Goal: Task Accomplishment & Management: Use online tool/utility

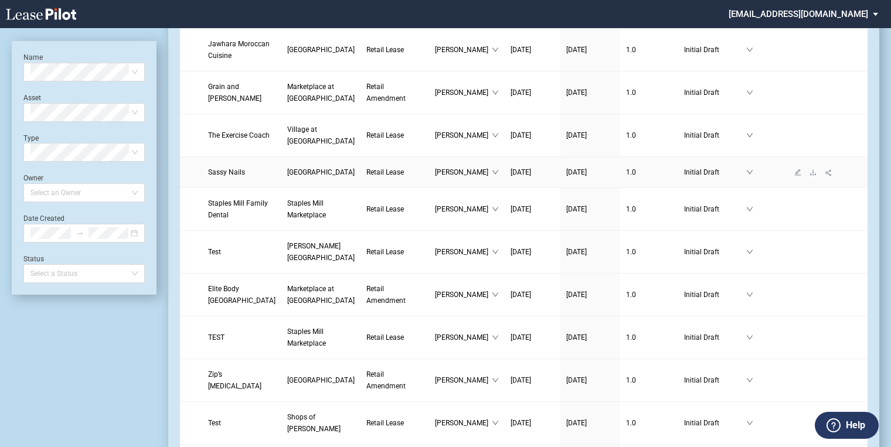
scroll to position [141, 0]
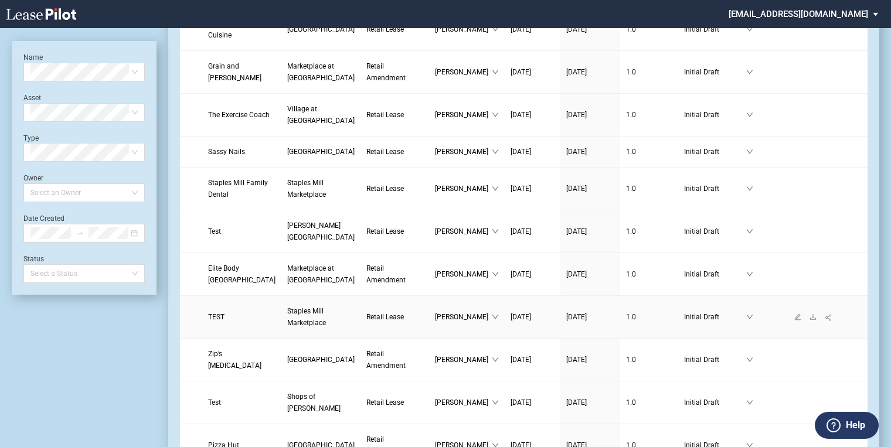
click at [287, 327] on span "Staples Mill Marketplace" at bounding box center [306, 317] width 39 height 20
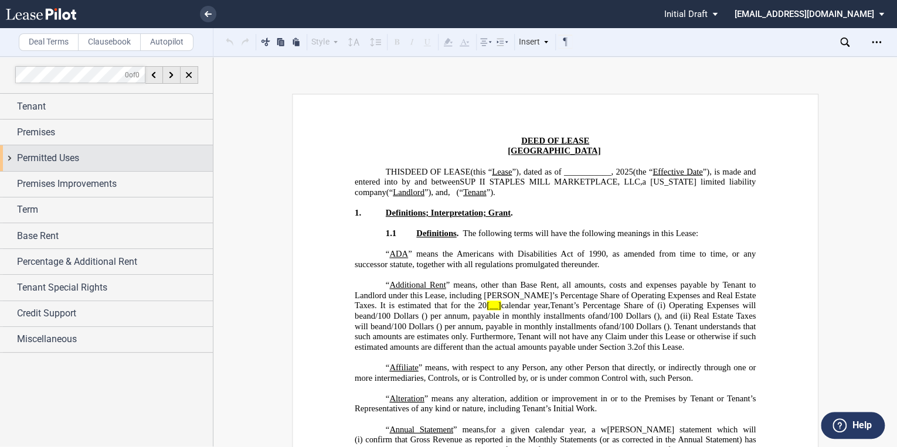
click at [27, 160] on span "Permitted Uses" at bounding box center [48, 158] width 62 height 14
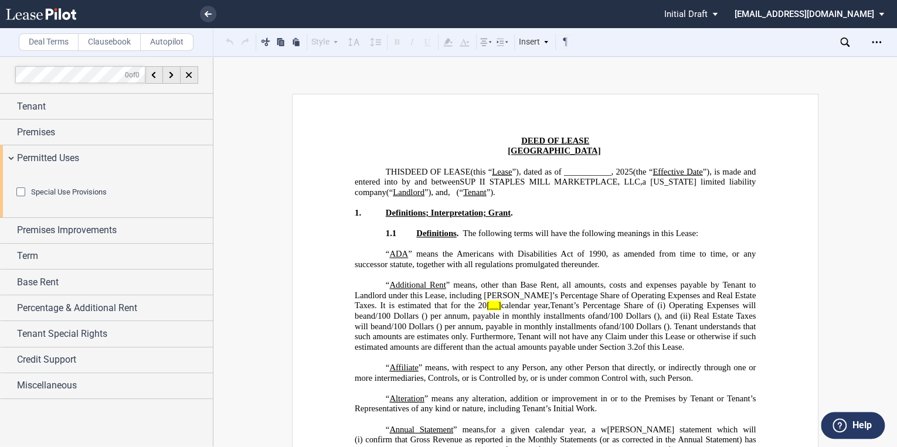
click at [21, 199] on div "Special Use Provisions" at bounding box center [22, 194] width 12 height 12
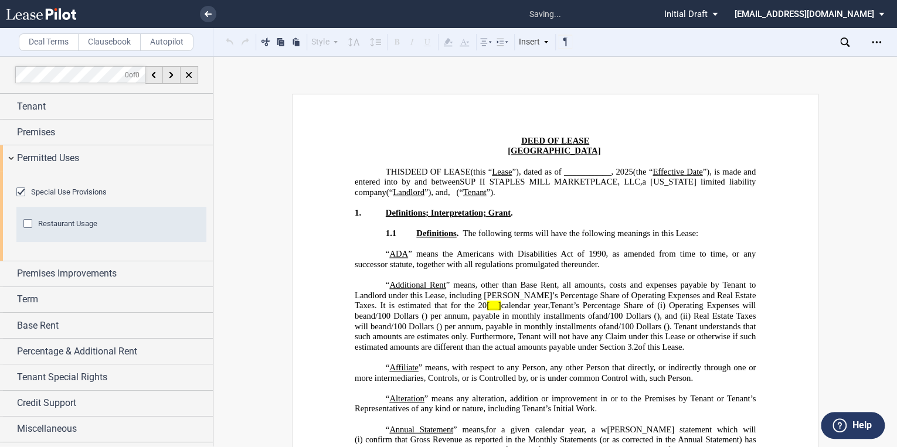
click at [22, 199] on div "Special Use Provisions" at bounding box center [22, 194] width 12 height 12
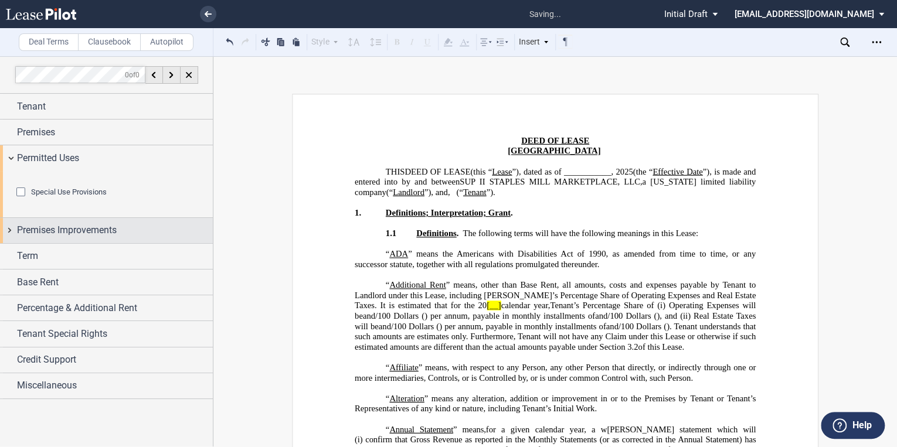
click at [48, 238] on span "Premises Improvements" at bounding box center [67, 230] width 100 height 14
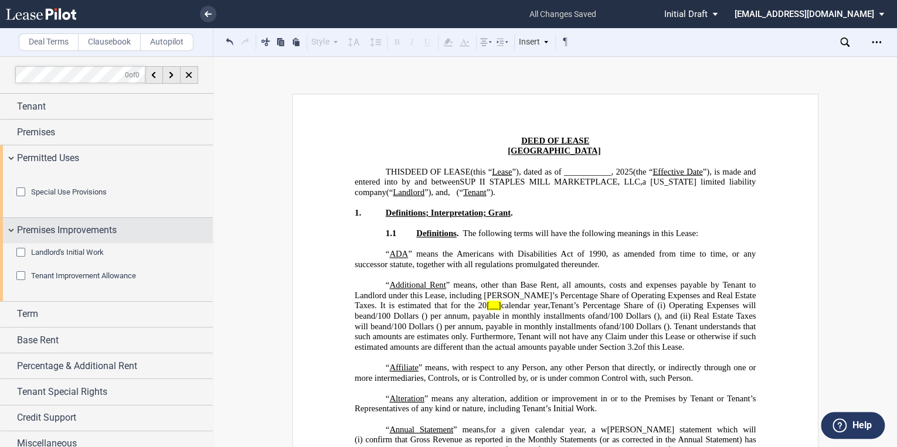
click at [48, 238] on span "Premises Improvements" at bounding box center [67, 230] width 100 height 14
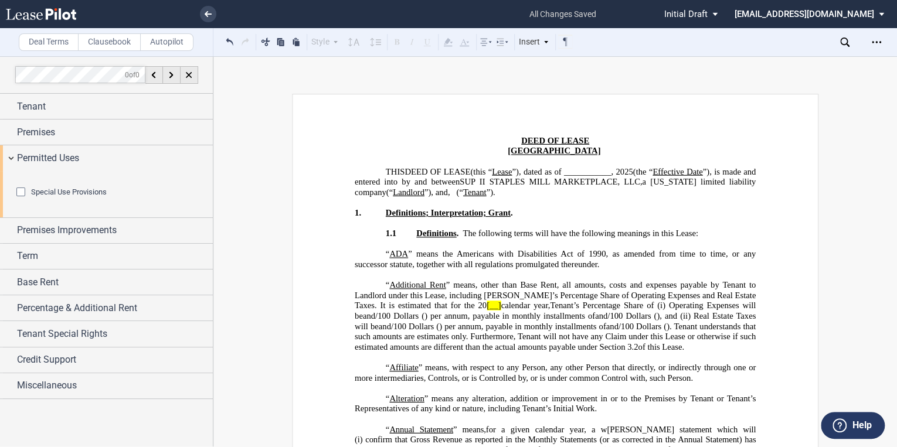
click at [97, 44] on label "Clausebook" at bounding box center [109, 42] width 63 height 18
